Goal: Task Accomplishment & Management: Manage account settings

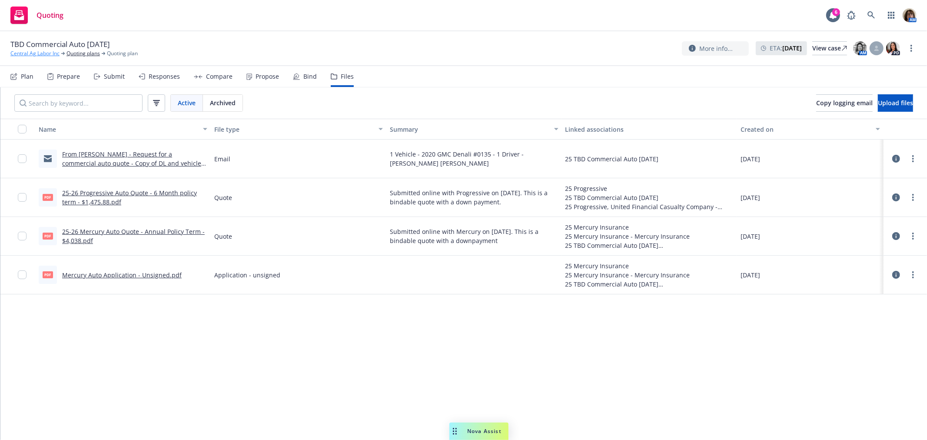
click at [37, 53] on link "Central Ag Labor Inc" at bounding box center [34, 54] width 49 height 8
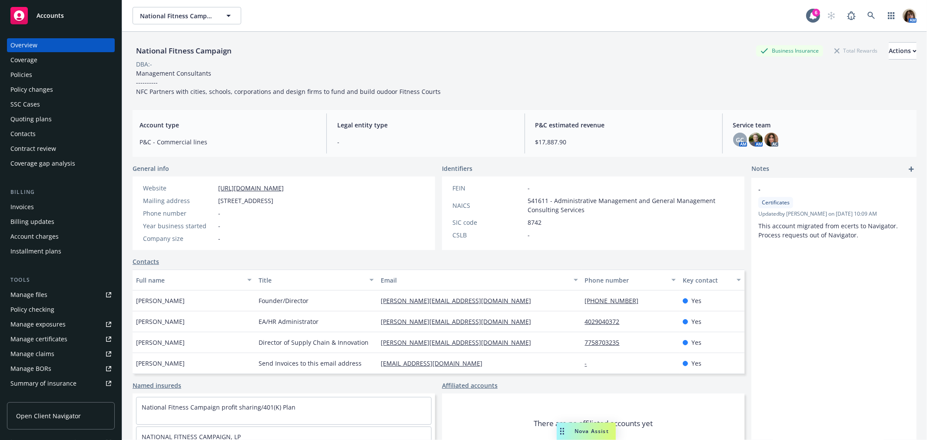
click at [27, 76] on div "Policies" at bounding box center [21, 75] width 22 height 14
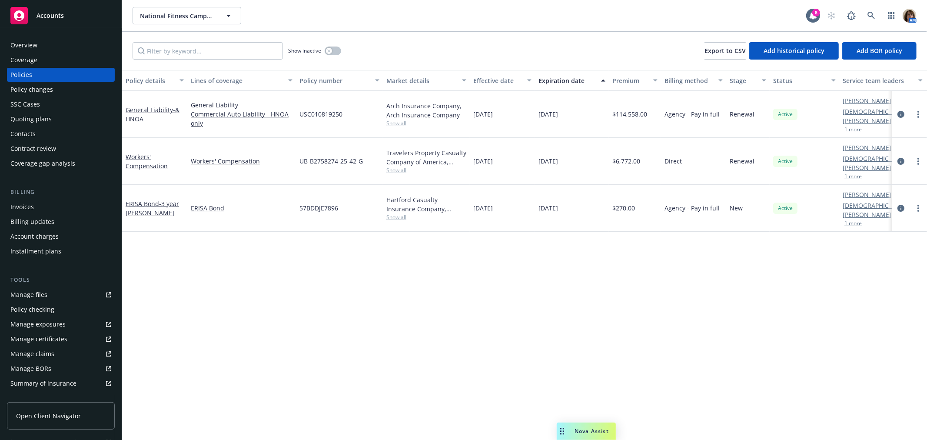
click at [20, 45] on div "Overview" at bounding box center [23, 45] width 27 height 14
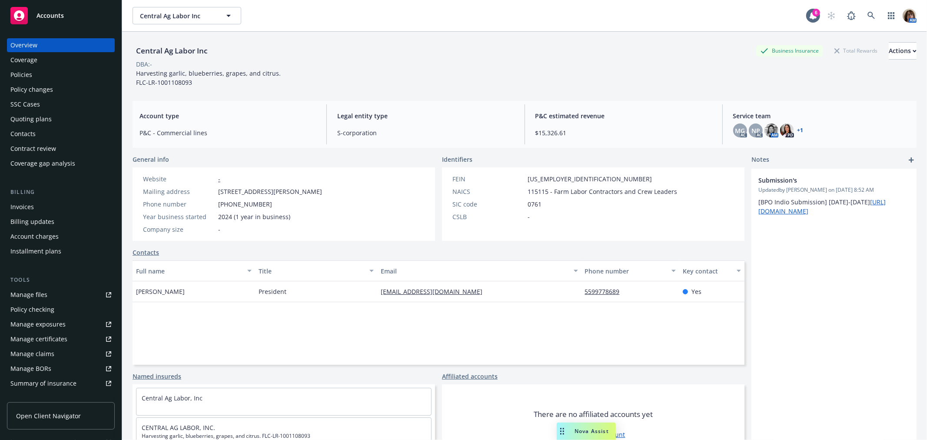
click at [21, 73] on div "Policies" at bounding box center [21, 75] width 22 height 14
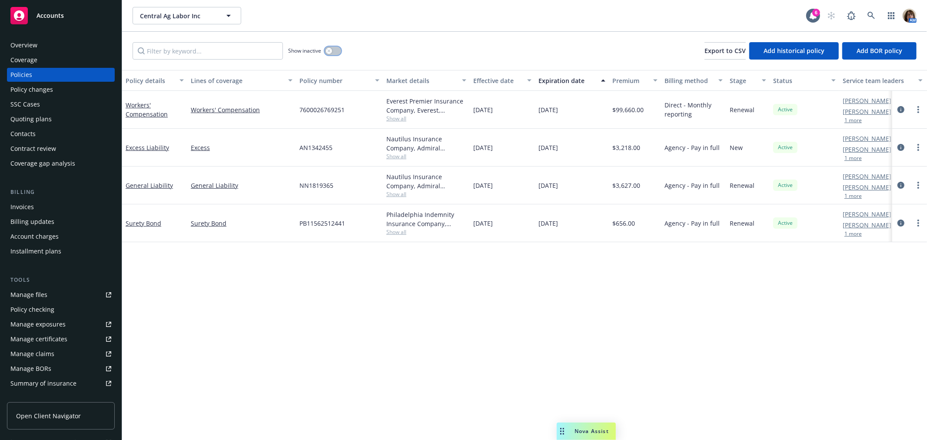
click at [325, 51] on button "button" at bounding box center [333, 51] width 17 height 9
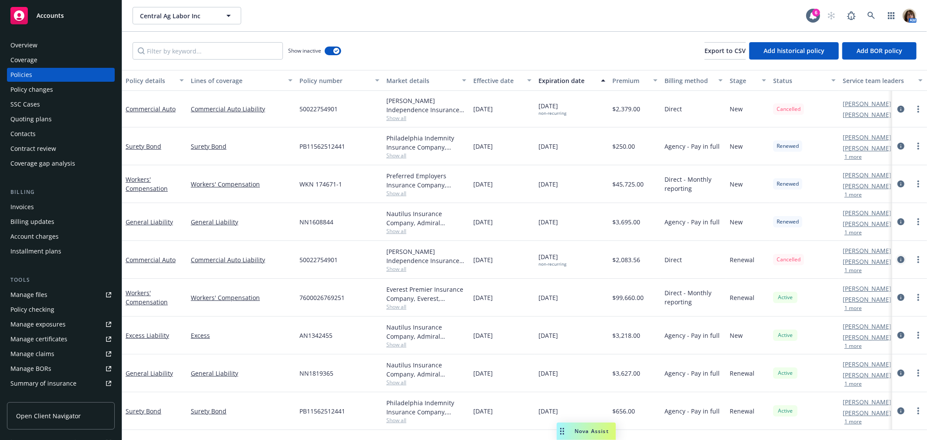
click at [901, 259] on icon "circleInformation" at bounding box center [900, 259] width 7 height 7
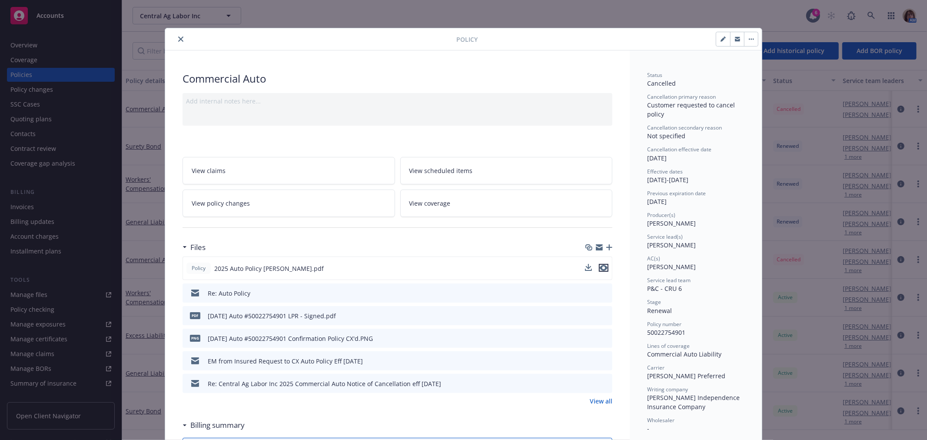
click at [601, 267] on icon "preview file" at bounding box center [604, 268] width 8 height 6
click at [176, 34] on button "close" at bounding box center [181, 39] width 10 height 10
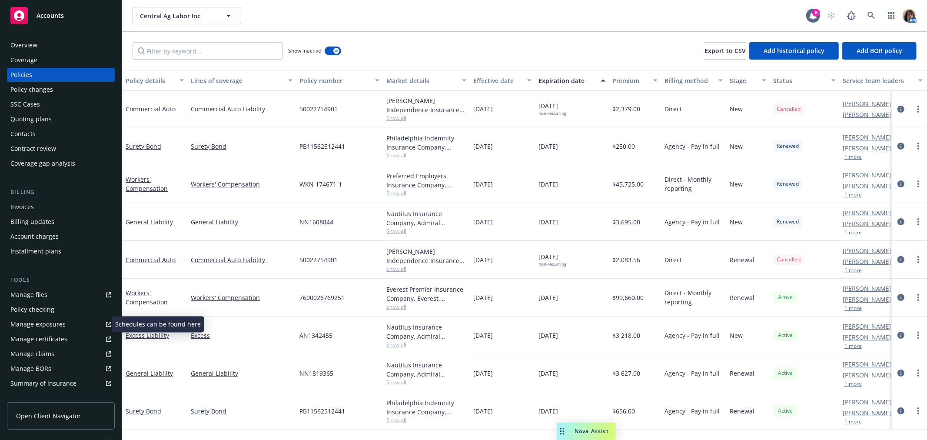
click at [30, 323] on div "Manage exposures" at bounding box center [37, 324] width 55 height 14
click at [31, 46] on div "Overview" at bounding box center [23, 45] width 27 height 14
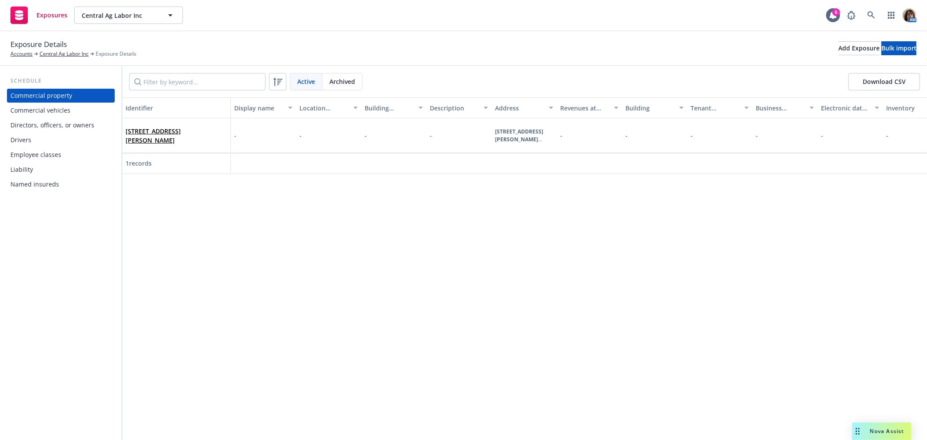
click at [26, 138] on div "Drivers" at bounding box center [20, 140] width 21 height 14
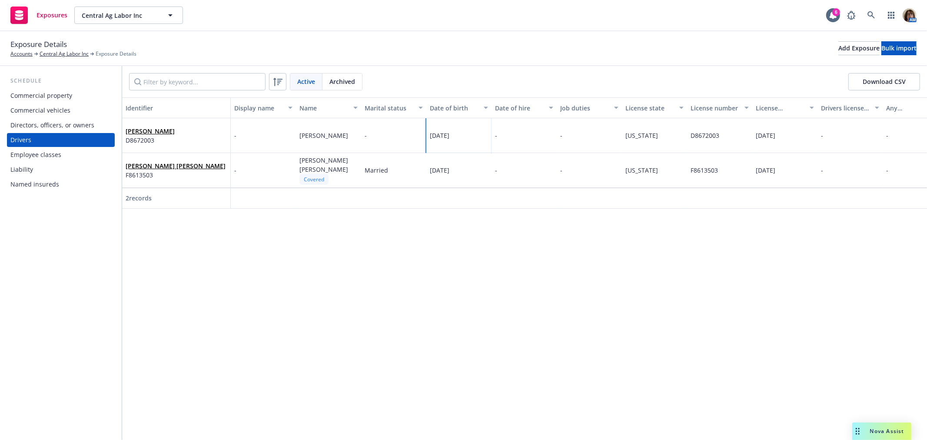
drag, startPoint x: 429, startPoint y: 139, endPoint x: 462, endPoint y: 138, distance: 32.2
click at [449, 138] on div "[DATE]" at bounding box center [440, 135] width 20 height 9
copy span "[DATE]"
click at [155, 166] on link "Jorge Hernandez Dimas" at bounding box center [176, 166] width 100 height 8
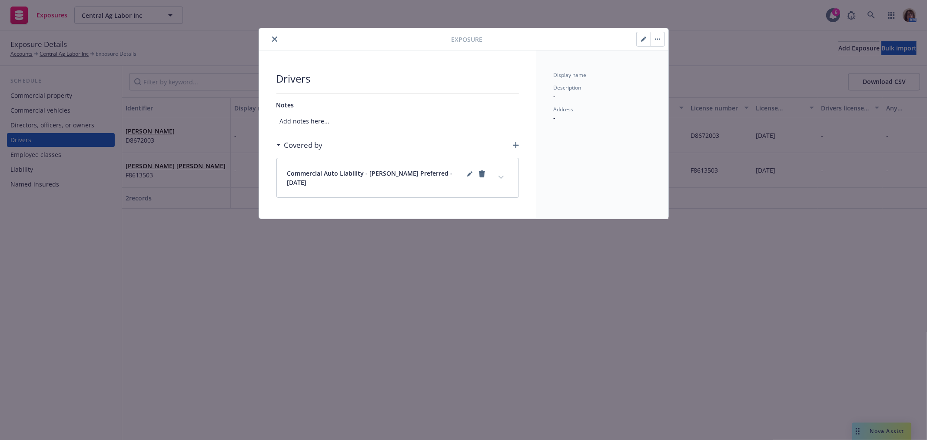
click at [641, 38] on icon "button" at bounding box center [643, 39] width 5 height 5
select select "MARRIED"
select select "CA"
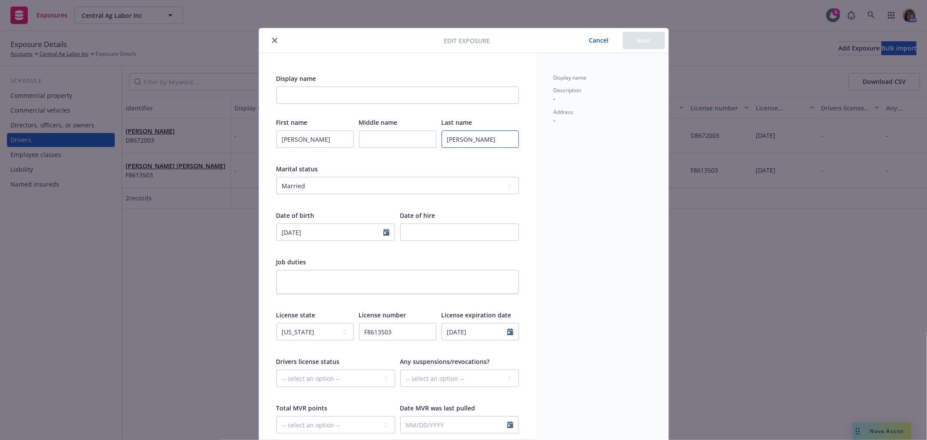
drag, startPoint x: 443, startPoint y: 139, endPoint x: 495, endPoint y: 138, distance: 51.3
click at [495, 138] on input "Hernandez Dimas" at bounding box center [480, 138] width 77 height 17
select select "5"
drag, startPoint x: 321, startPoint y: 234, endPoint x: 267, endPoint y: 232, distance: 53.9
click at [267, 232] on div "Display name First name Jorge Middle name Last name Hernandez Dimas Marital sta…" at bounding box center [397, 284] width 277 height 463
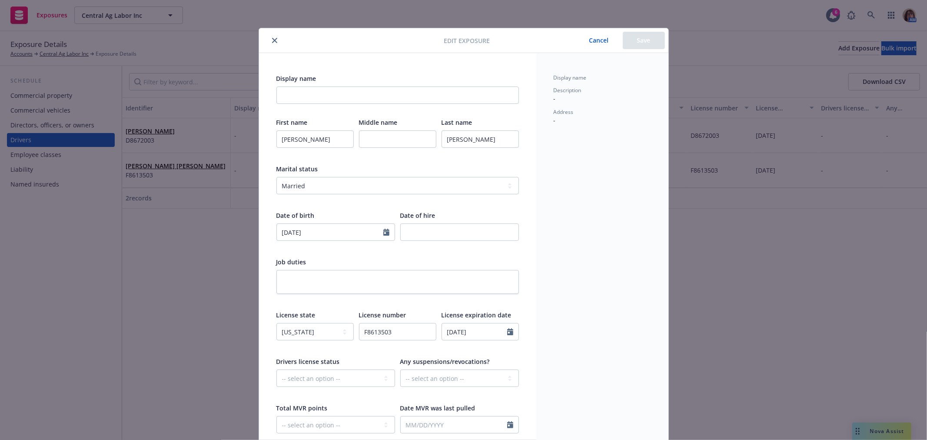
click at [610, 85] on div "Display name Description - Address -" at bounding box center [602, 99] width 97 height 51
click at [272, 37] on button "close" at bounding box center [274, 40] width 10 height 10
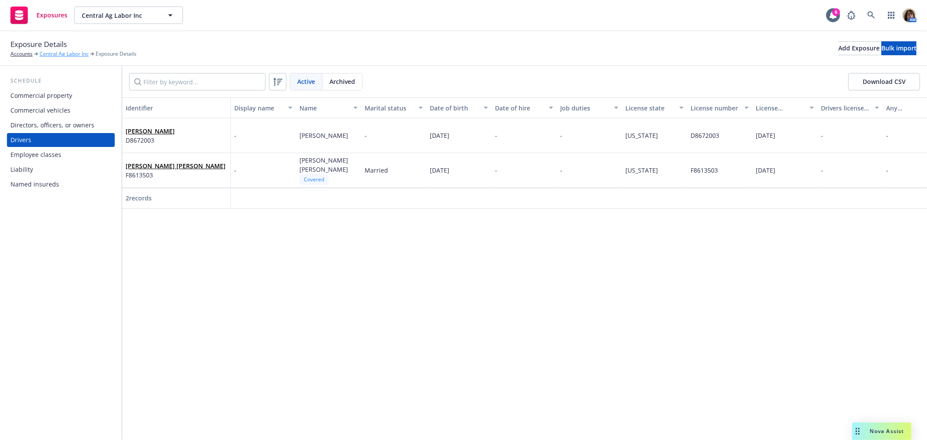
click at [56, 55] on link "Central Ag Labor Inc" at bounding box center [64, 54] width 49 height 8
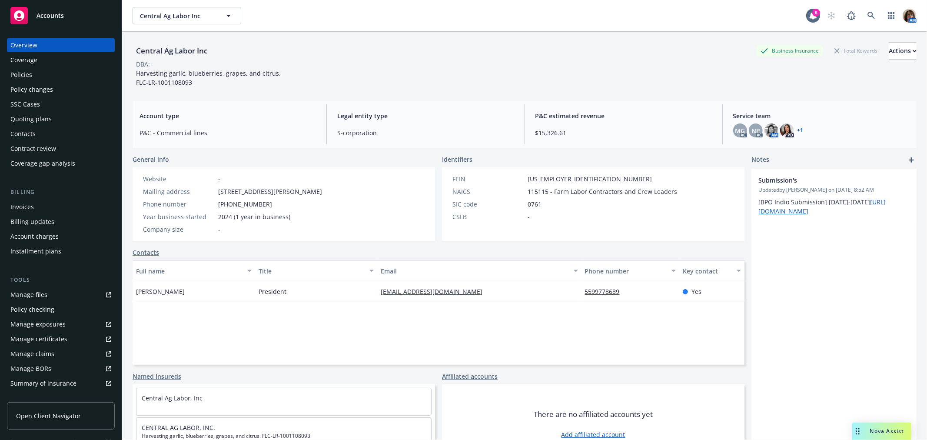
click at [16, 75] on div "Policies" at bounding box center [21, 75] width 22 height 14
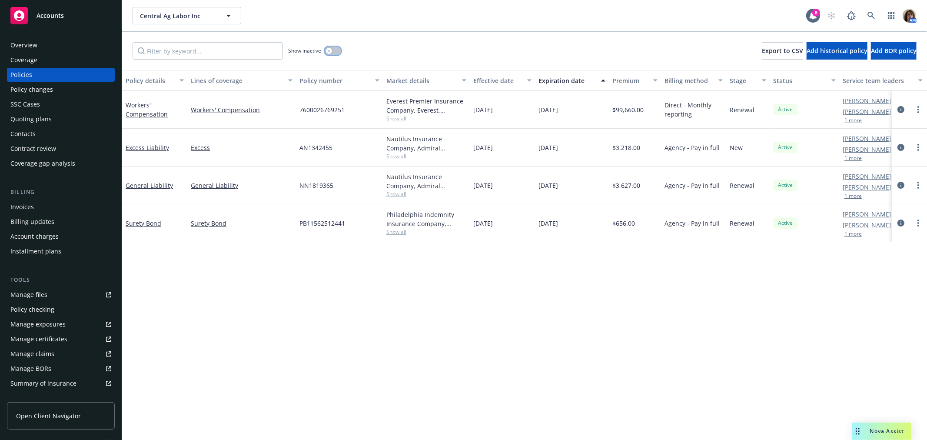
click at [331, 48] on div "button" at bounding box center [329, 51] width 6 height 6
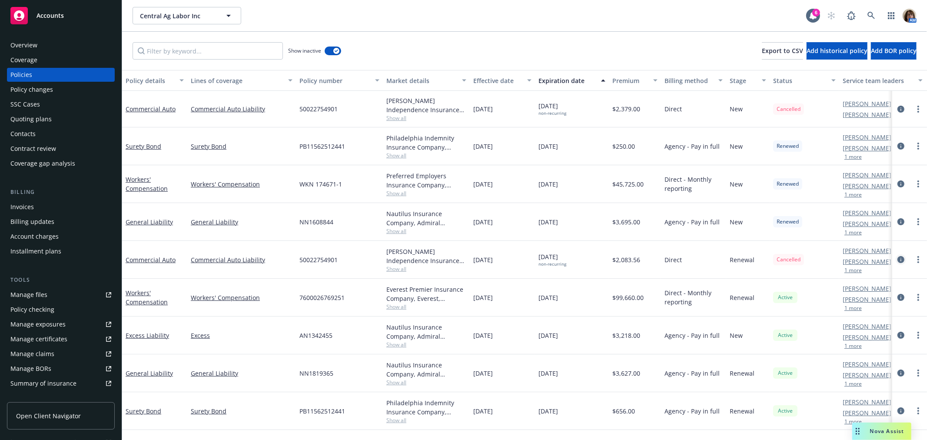
click at [901, 259] on icon "circleInformation" at bounding box center [900, 259] width 7 height 7
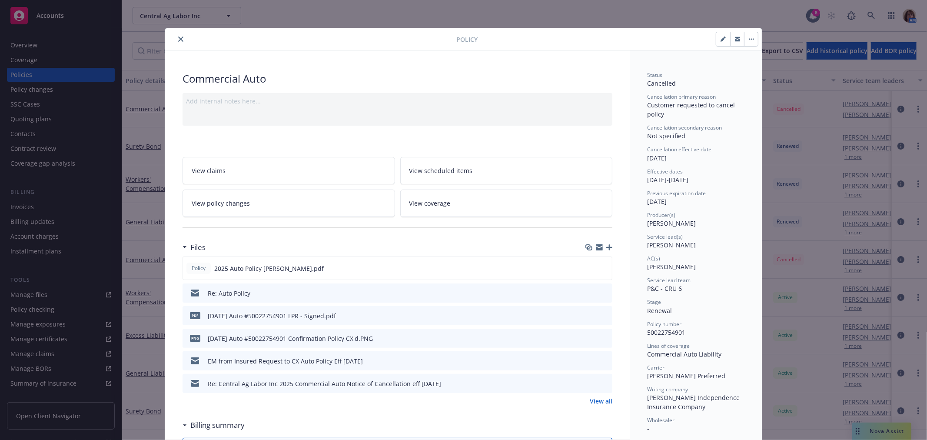
click at [597, 400] on link "View all" at bounding box center [601, 400] width 23 height 9
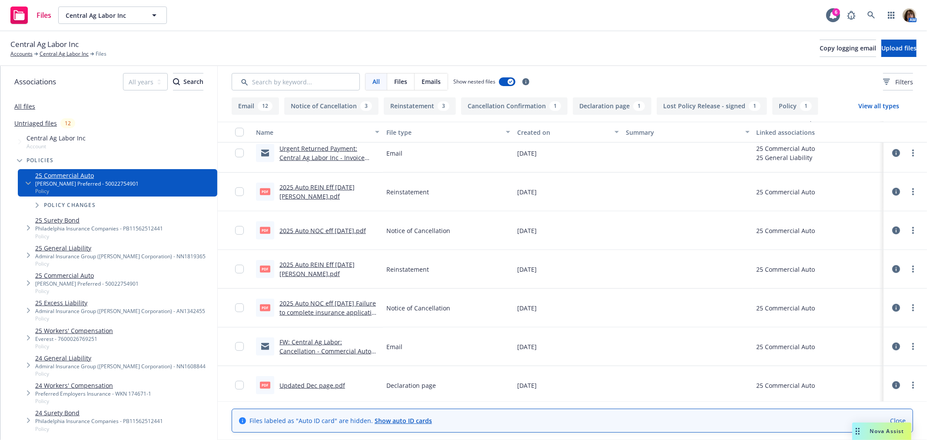
scroll to position [586, 0]
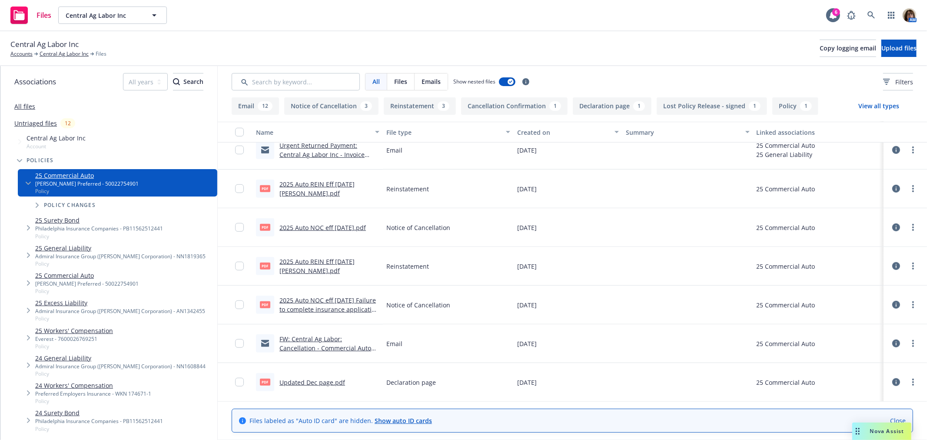
click at [300, 379] on link "Updated Dec page.pdf" at bounding box center [312, 382] width 66 height 8
click at [49, 51] on link "Central Ag Labor Inc" at bounding box center [64, 54] width 49 height 8
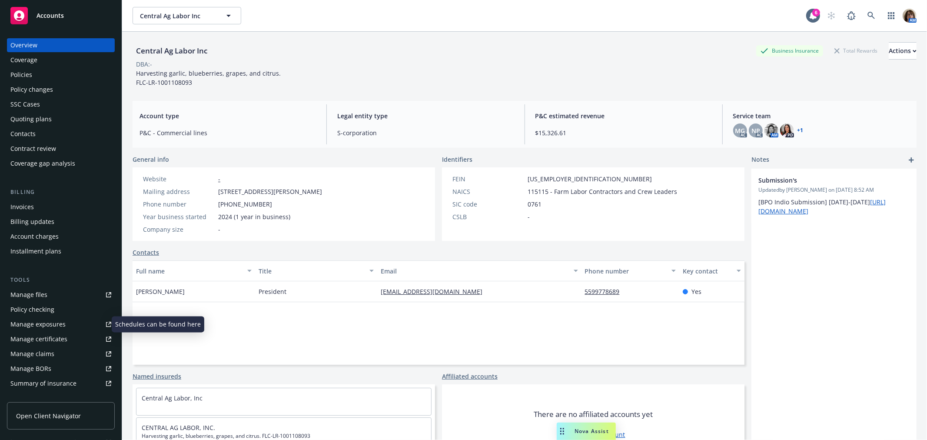
click at [35, 325] on div "Manage exposures" at bounding box center [37, 324] width 55 height 14
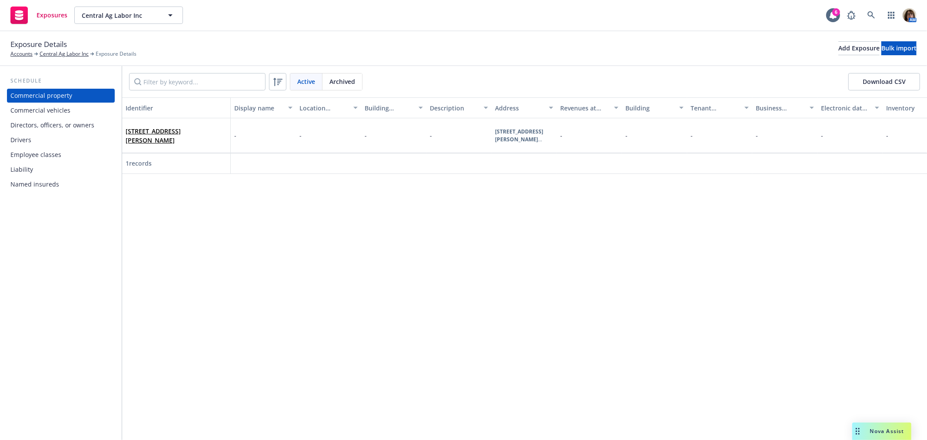
click at [27, 138] on div "Drivers" at bounding box center [20, 140] width 21 height 14
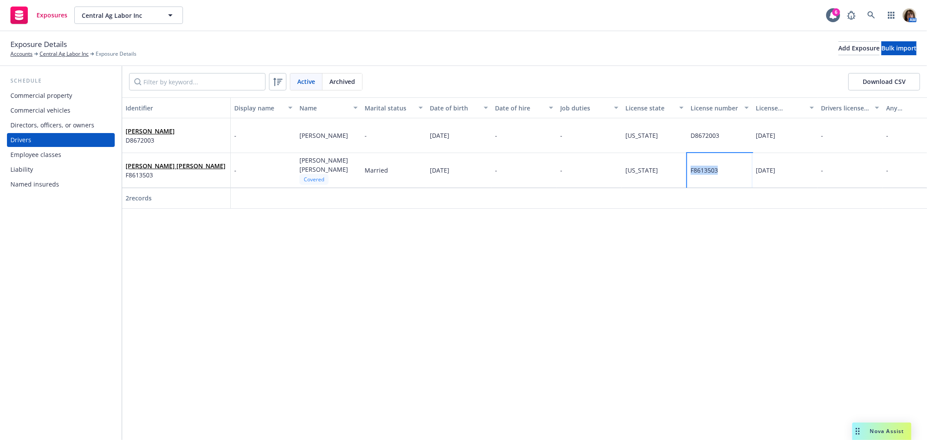
drag, startPoint x: 689, startPoint y: 171, endPoint x: 718, endPoint y: 170, distance: 29.1
click at [718, 170] on div "F8613503" at bounding box center [719, 170] width 65 height 35
copy span "F8613503"
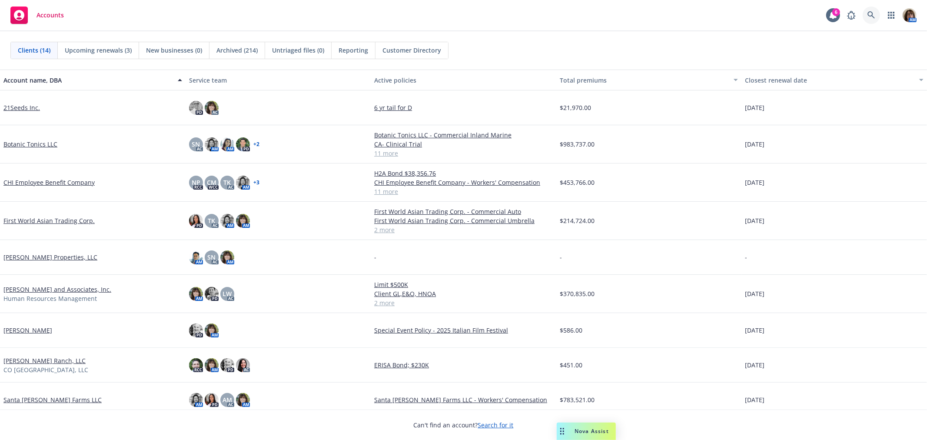
click at [868, 12] on icon at bounding box center [870, 14] width 7 height 7
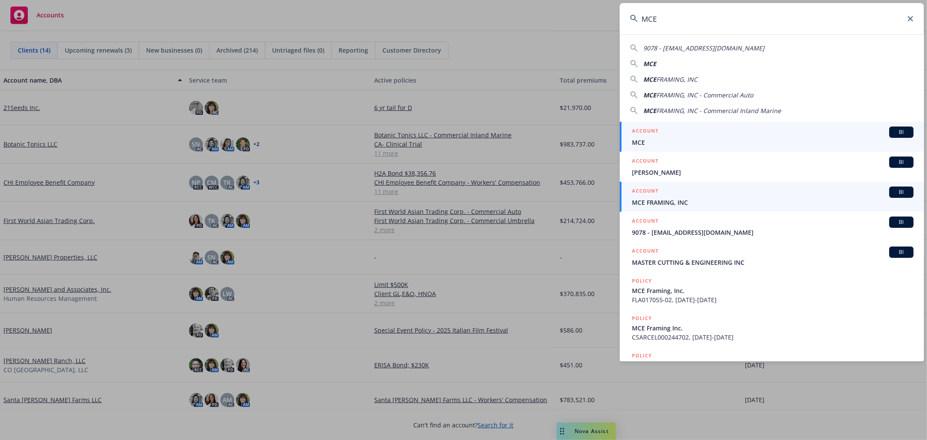
type input "MCE"
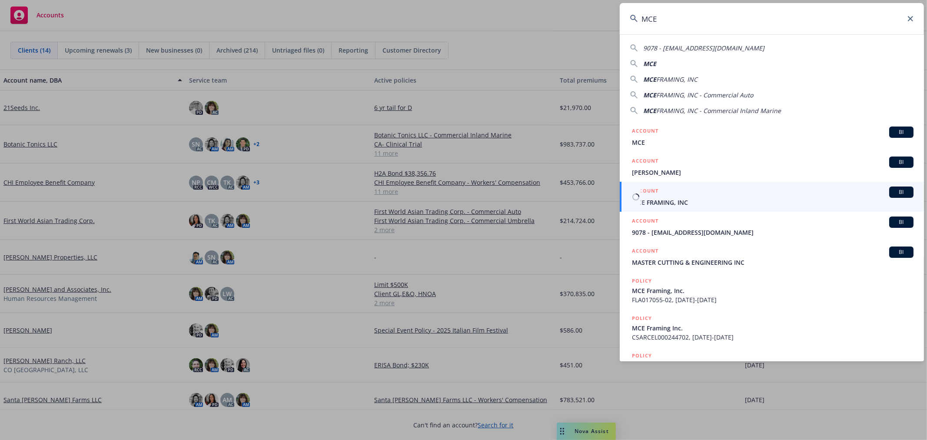
click at [651, 198] on span "MCE FRAMING, INC" at bounding box center [773, 202] width 282 height 9
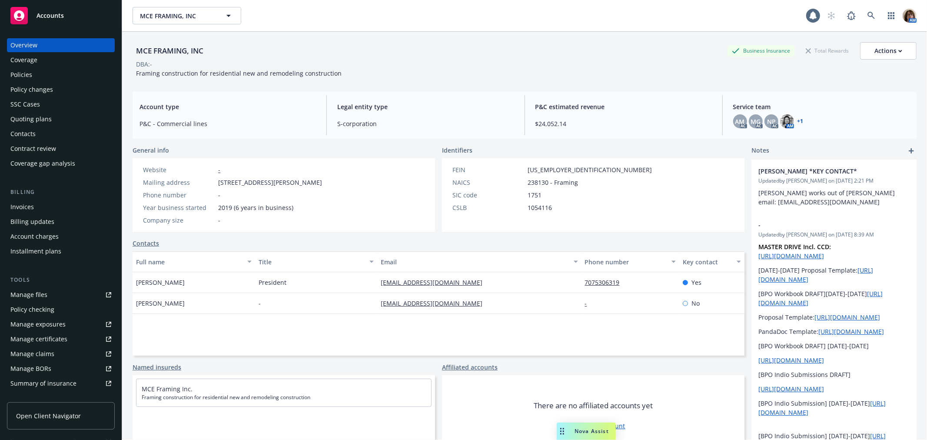
click at [29, 119] on div "Quoting plans" at bounding box center [30, 119] width 41 height 14
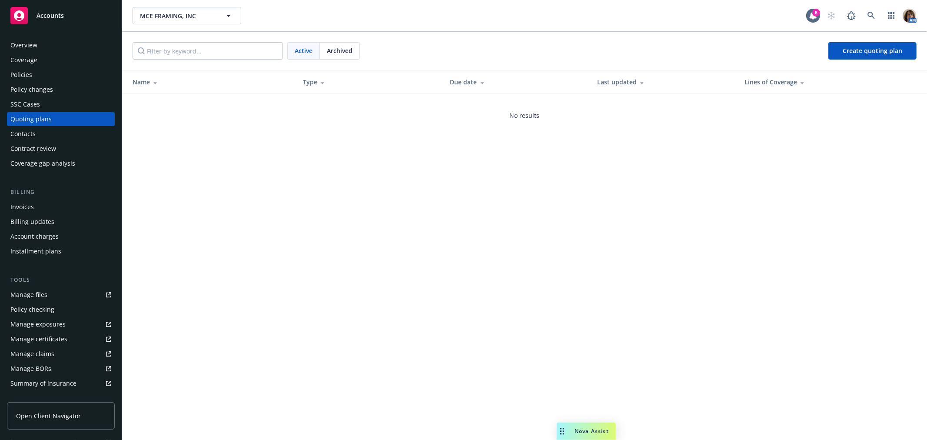
click at [338, 50] on span "Archived" at bounding box center [340, 50] width 26 height 9
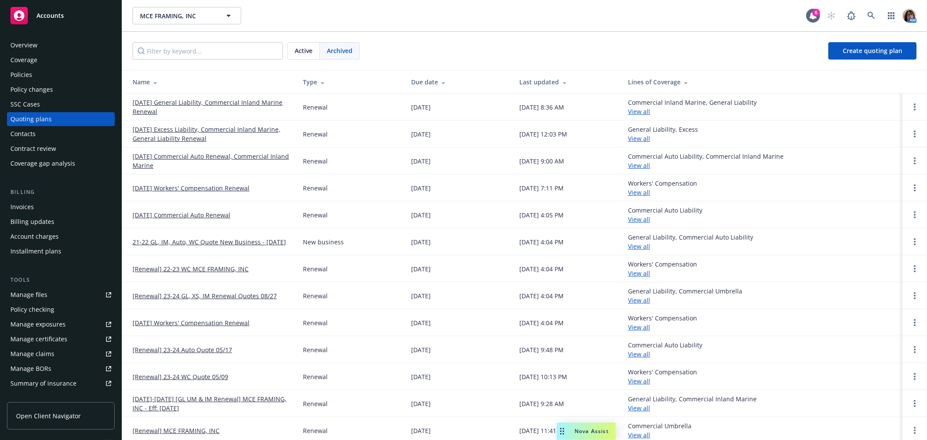
click at [173, 101] on link "[DATE] General Liability, Commercial Inland Marine Renewal" at bounding box center [211, 107] width 156 height 18
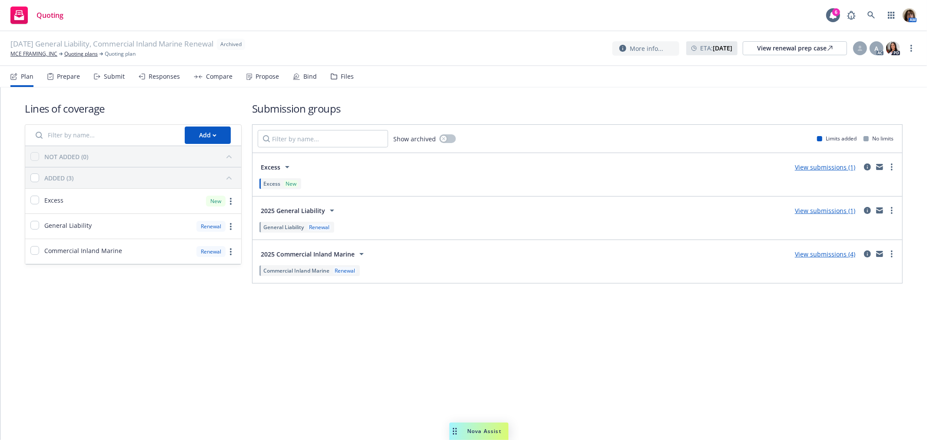
click at [109, 75] on div "Submit" at bounding box center [114, 76] width 21 height 7
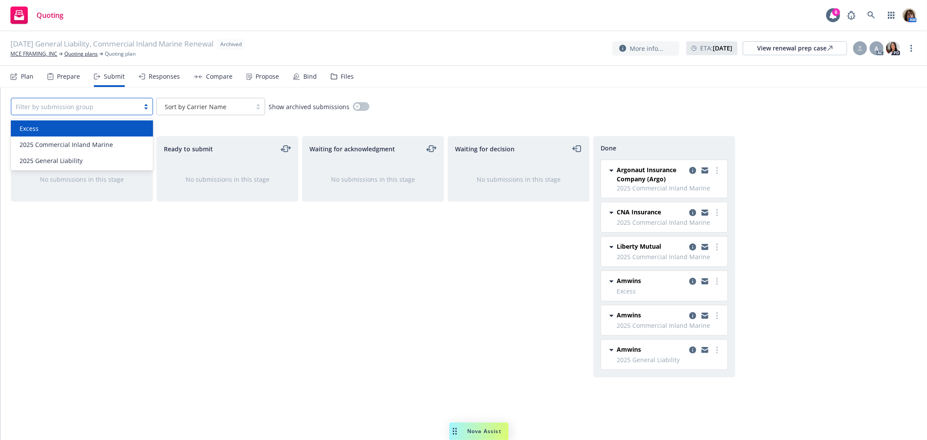
click at [117, 106] on div at bounding box center [76, 106] width 120 height 10
click at [102, 125] on div "Excess" at bounding box center [82, 128] width 132 height 9
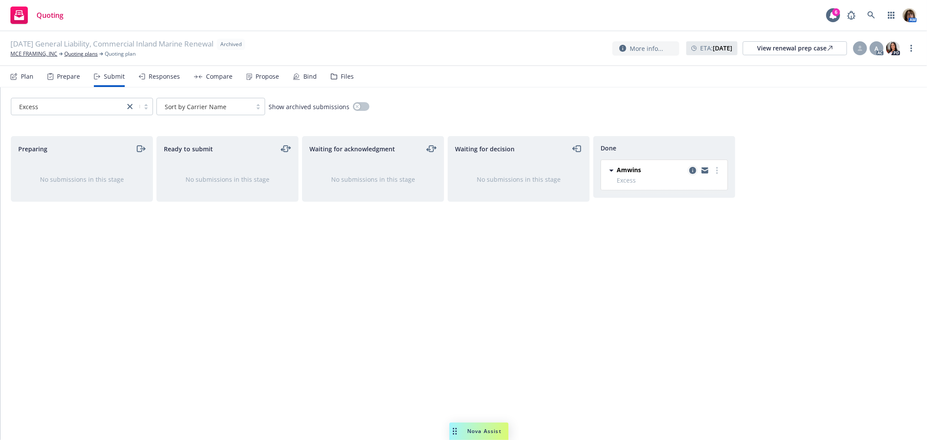
click at [691, 168] on icon "copy logging email" at bounding box center [692, 170] width 7 height 7
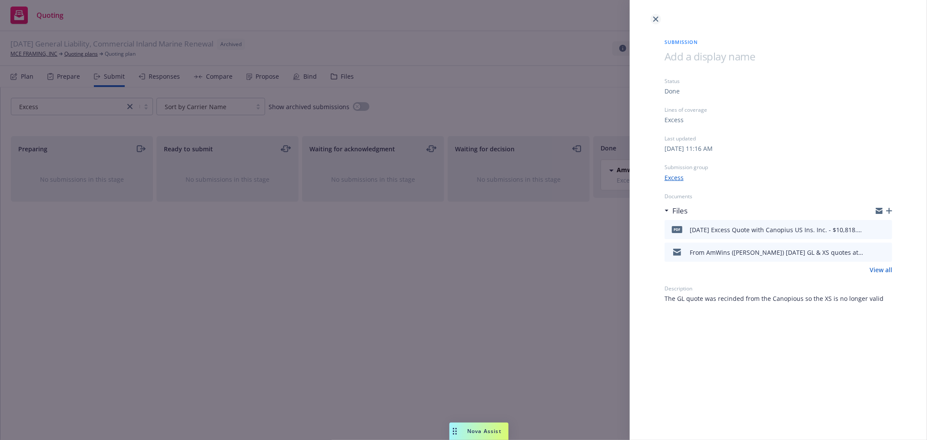
click at [657, 17] on icon "close" at bounding box center [655, 19] width 5 height 5
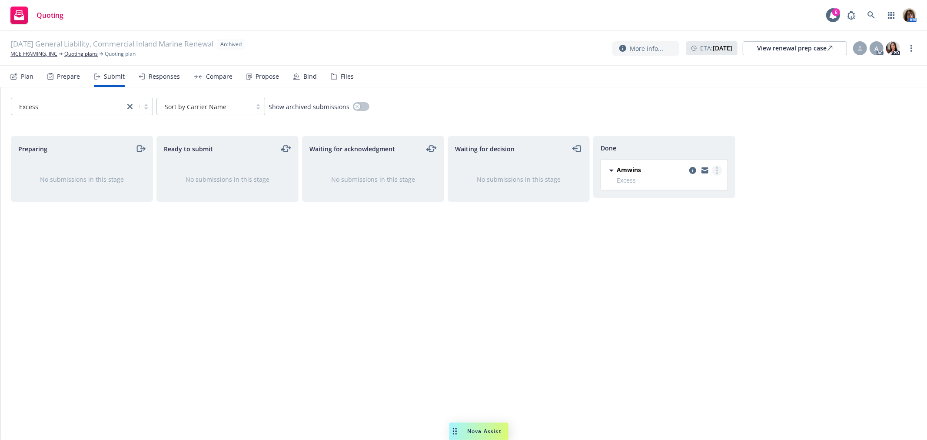
click at [715, 169] on link "more" at bounding box center [717, 170] width 10 height 10
click at [689, 205] on span "Add accepted decision" at bounding box center [678, 205] width 87 height 8
click at [716, 169] on icon "more" at bounding box center [717, 170] width 2 height 7
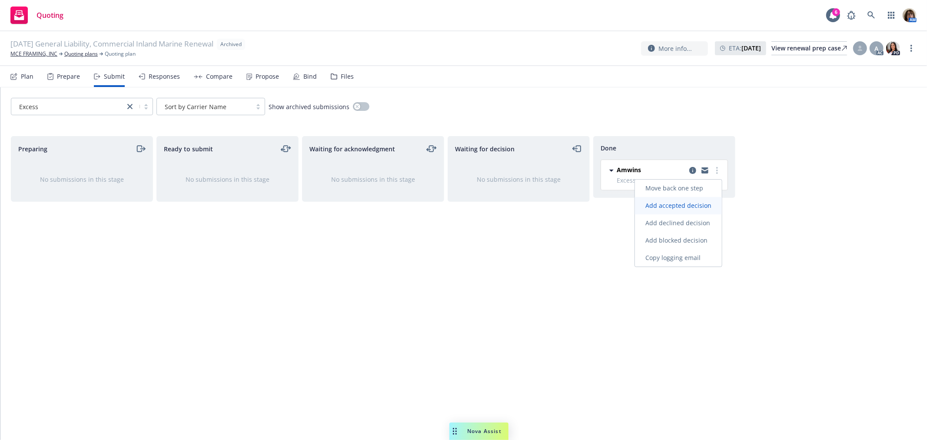
click at [687, 207] on span "Add accepted decision" at bounding box center [678, 205] width 87 height 8
